Goal: Task Accomplishment & Management: Use online tool/utility

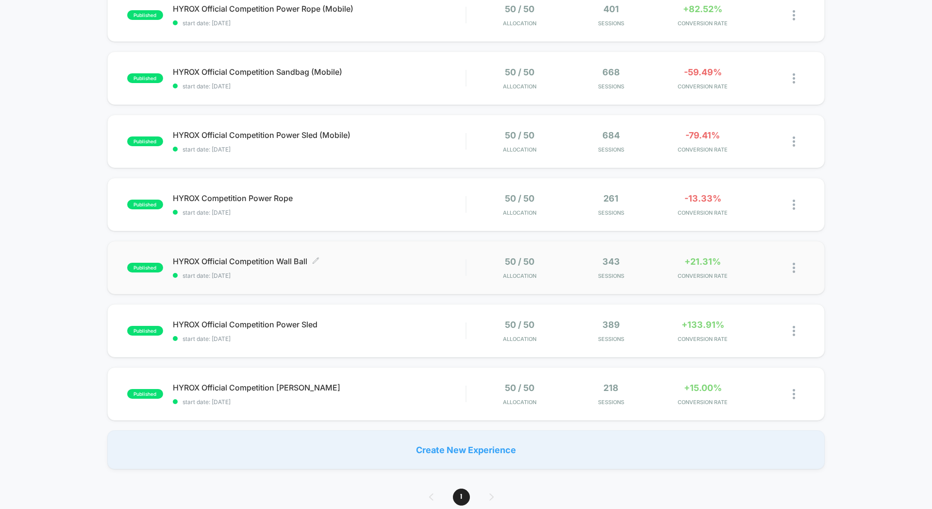
scroll to position [307, 0]
click at [431, 265] on span "HYROX Official Competition Wall Ball Click to edit experience details" at bounding box center [319, 261] width 293 height 10
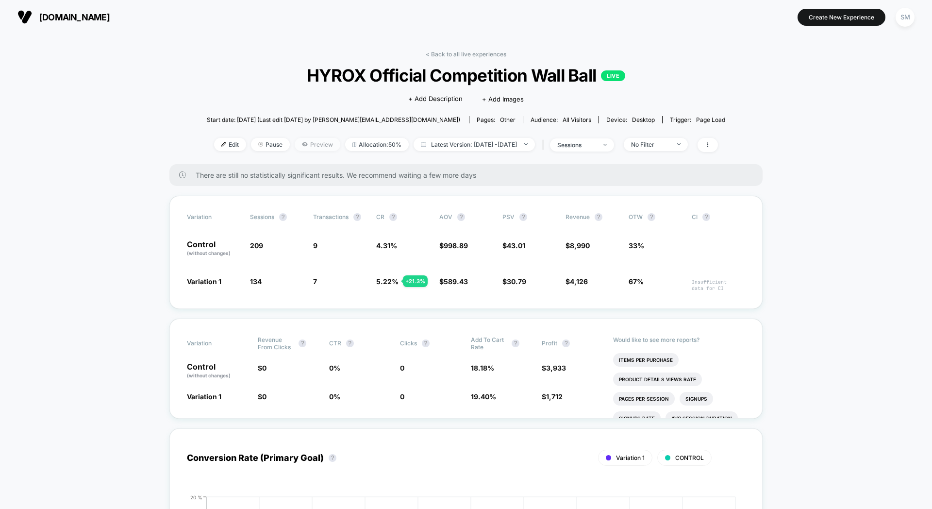
click at [308, 145] on span "Preview" at bounding box center [318, 144] width 46 height 13
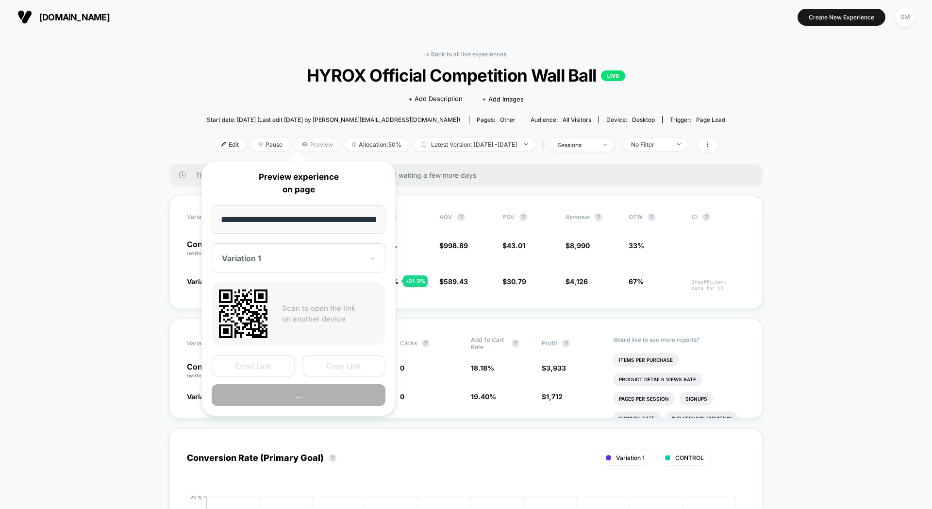
scroll to position [0, 101]
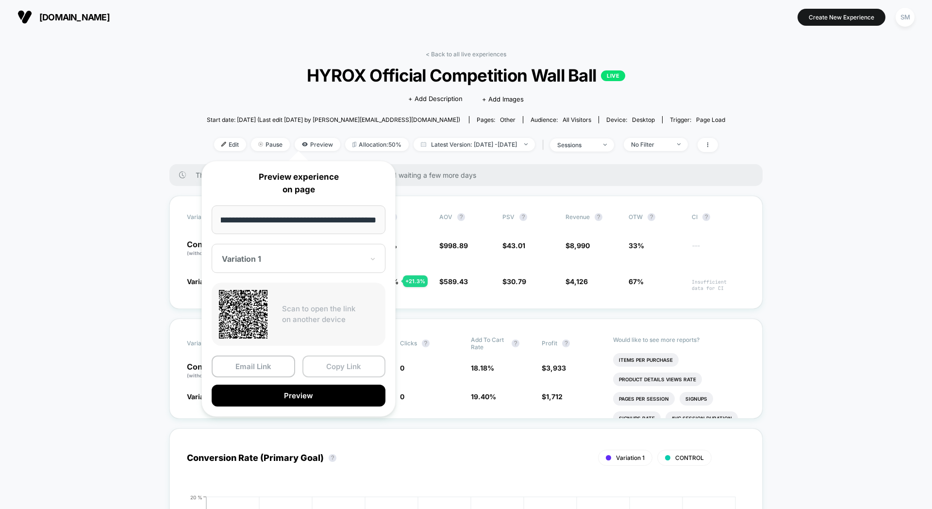
click at [316, 365] on button "Copy Link" at bounding box center [343, 366] width 83 height 22
